Goal: Information Seeking & Learning: Learn about a topic

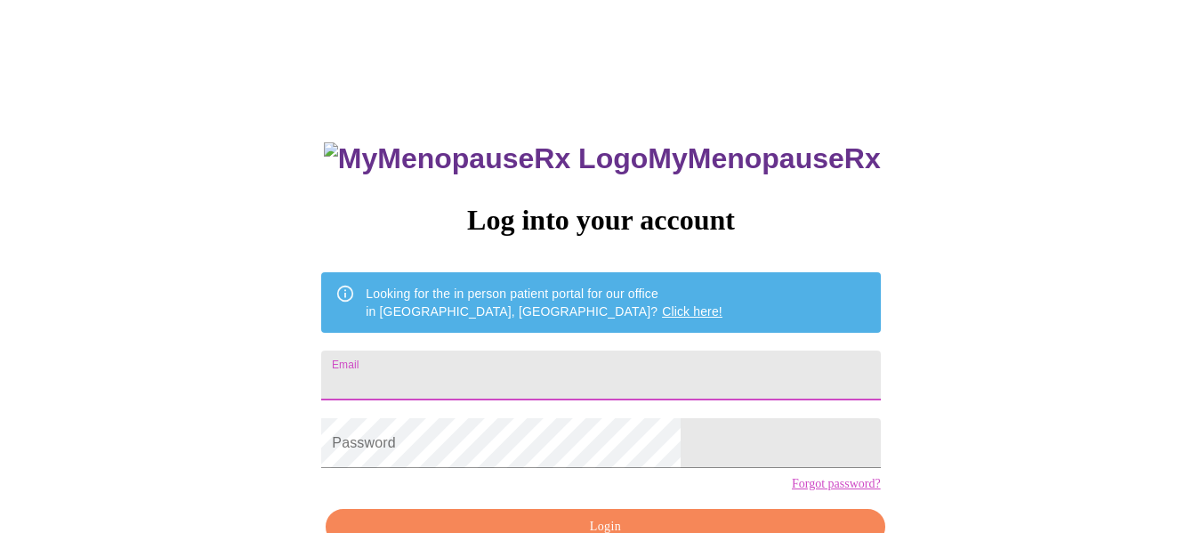
click at [554, 358] on input "Email" at bounding box center [600, 375] width 559 height 50
type input "[EMAIL_ADDRESS][DOMAIN_NAME]"
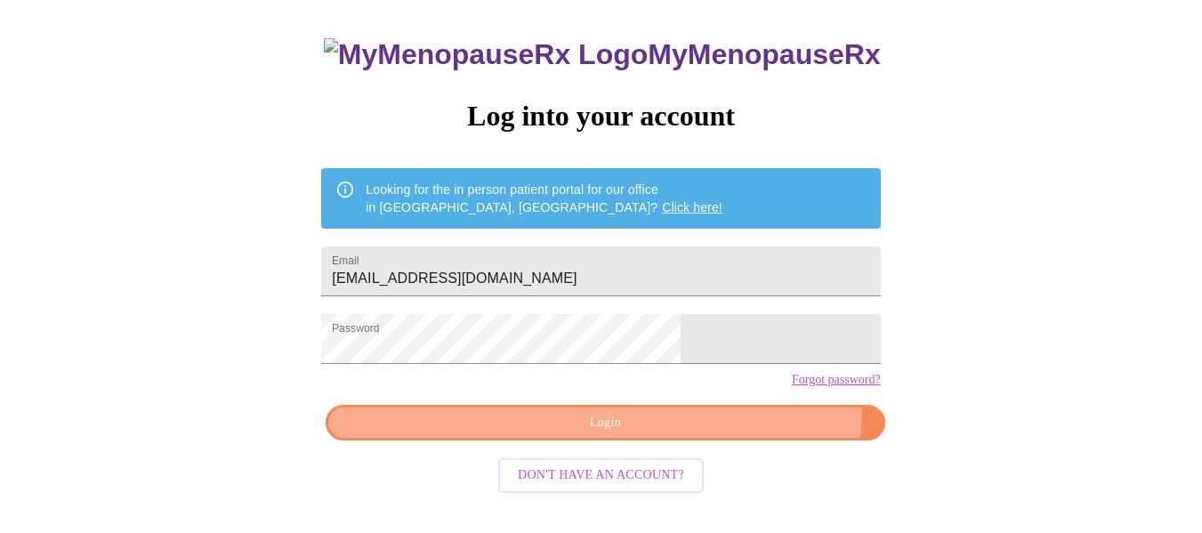
click at [694, 437] on button "Login" at bounding box center [605, 423] width 559 height 36
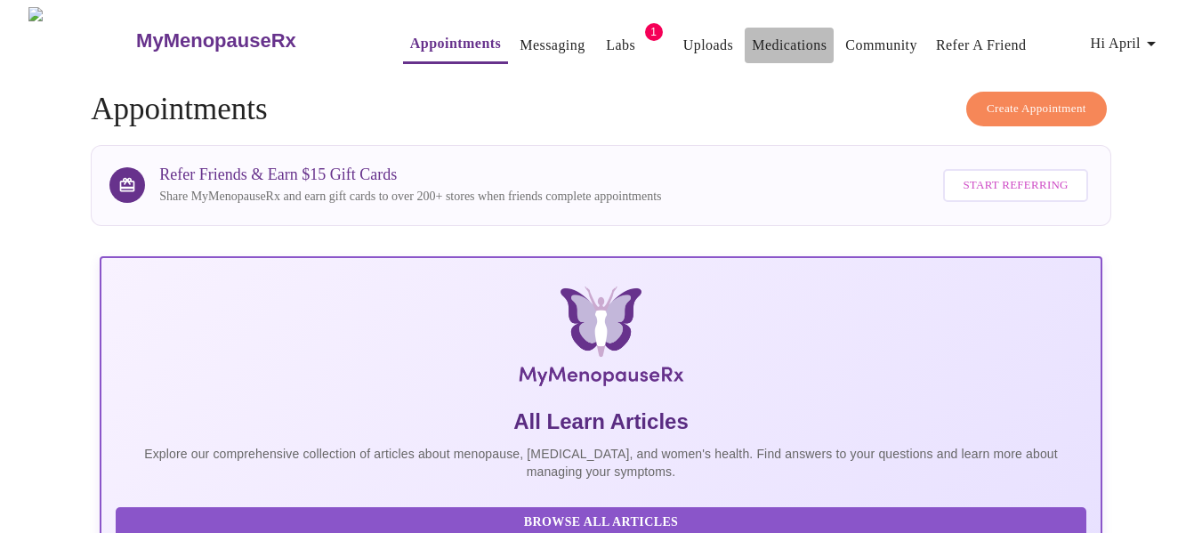
click at [762, 51] on button "Medications" at bounding box center [789, 46] width 89 height 36
click at [753, 36] on link "Medications" at bounding box center [789, 45] width 75 height 25
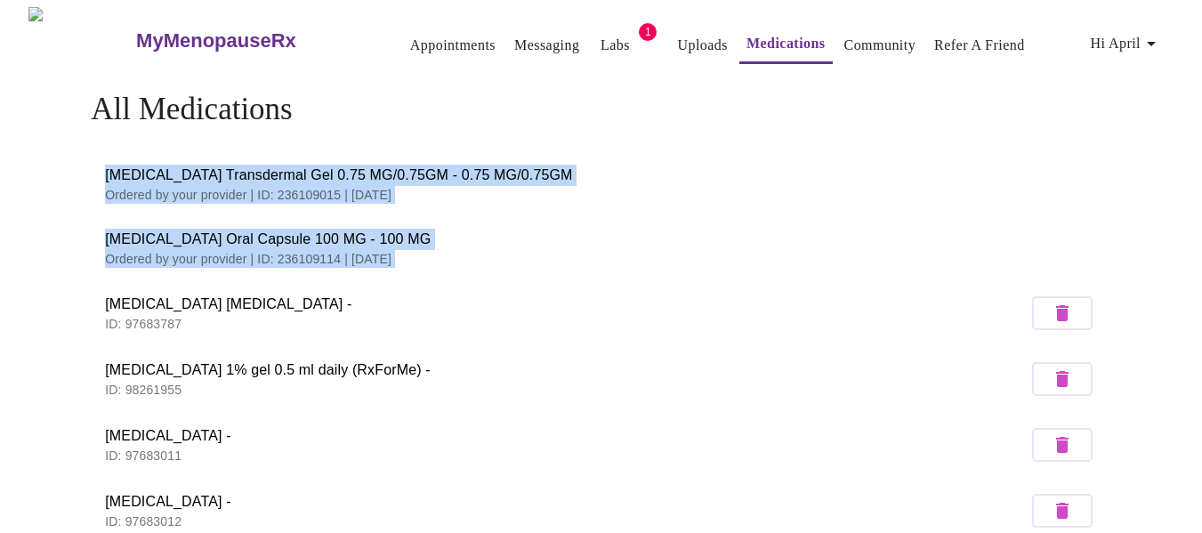
drag, startPoint x: 96, startPoint y: 158, endPoint x: 89, endPoint y: 294, distance: 136.3
click at [89, 294] on div "All Medications [MEDICAL_DATA] Transdermal Gel 0.75 MG/0.75GM - 0.75 MG/0.75GM …" at bounding box center [601, 488] width 1139 height 793
copy ul "[MEDICAL_DATA] Transdermal Gel 0.75 MG/0.75GM - 0.75 MG/0.75GM Ordered by your …"
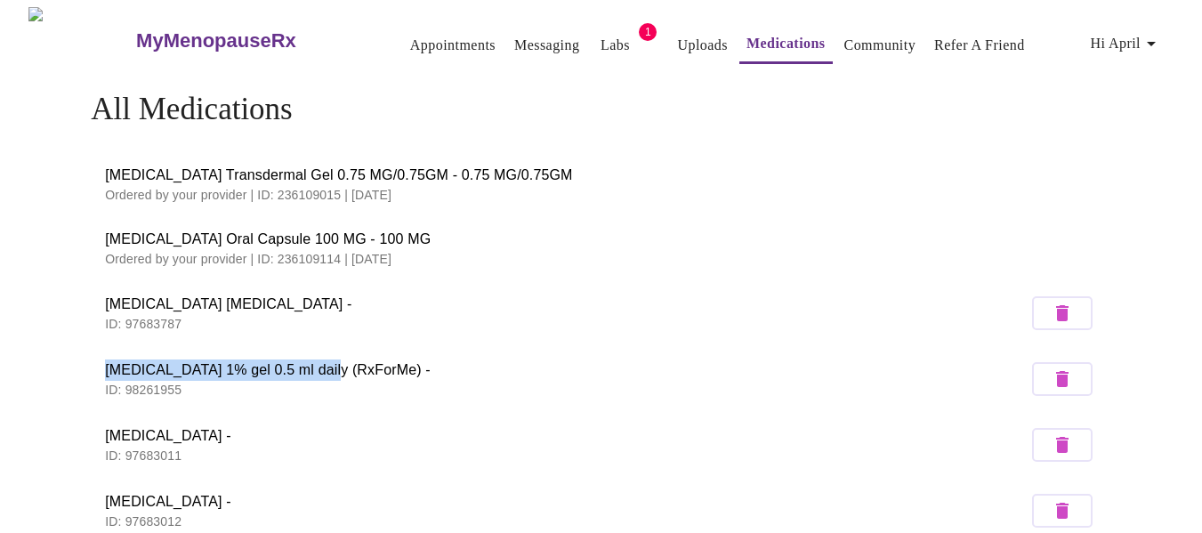
drag, startPoint x: 106, startPoint y: 361, endPoint x: 314, endPoint y: 362, distance: 208.2
click at [314, 362] on span "[MEDICAL_DATA] 1% gel 0.5 ml daily (RxForMe) -" at bounding box center [566, 369] width 922 height 21
copy span "[MEDICAL_DATA] 1% gel 0.5 ml daily"
